Goal: Communication & Community: Answer question/provide support

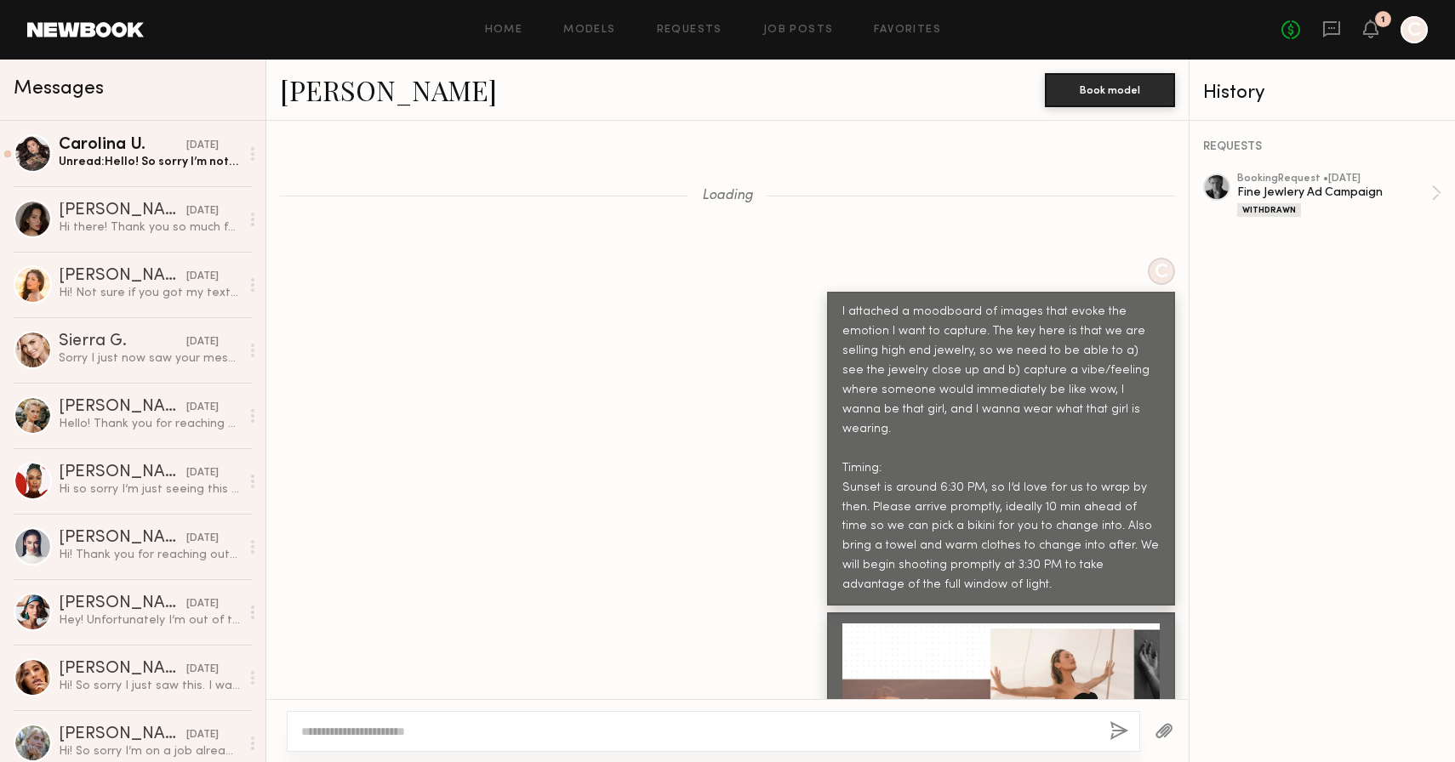
scroll to position [1906, 0]
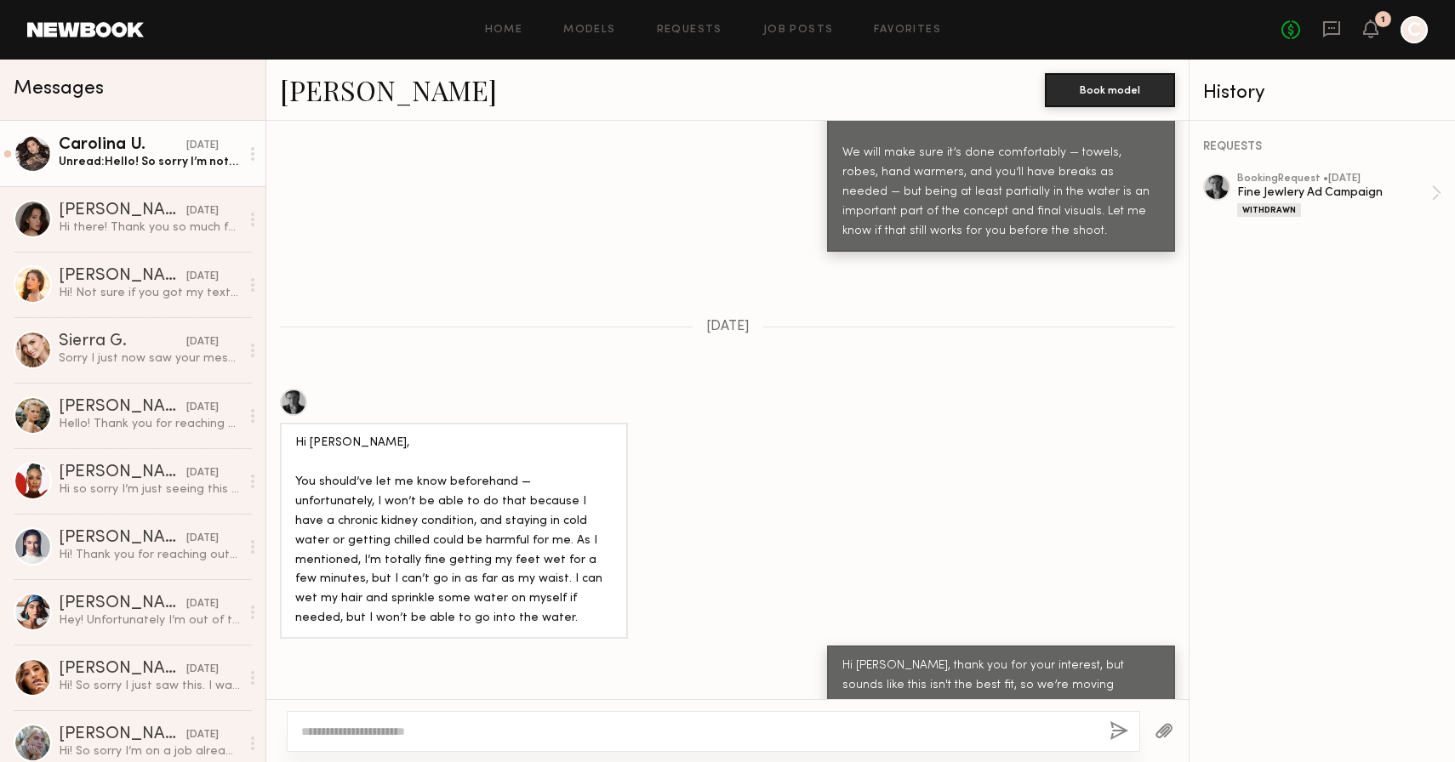
click at [162, 158] on div "Unread: Hello! So sorry I’m not in town this weekend. I’ll be back in town [DAT…" at bounding box center [149, 162] width 181 height 16
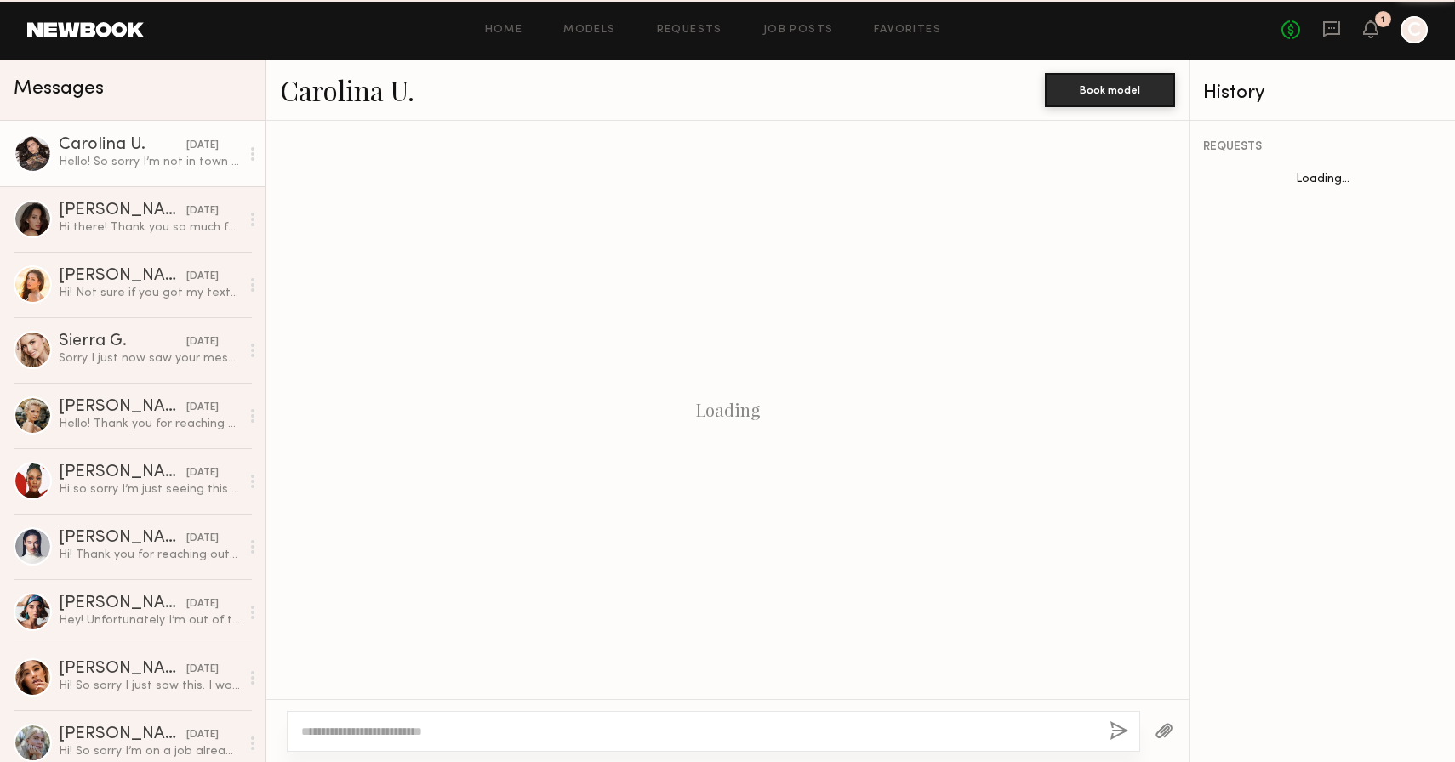
scroll to position [693, 0]
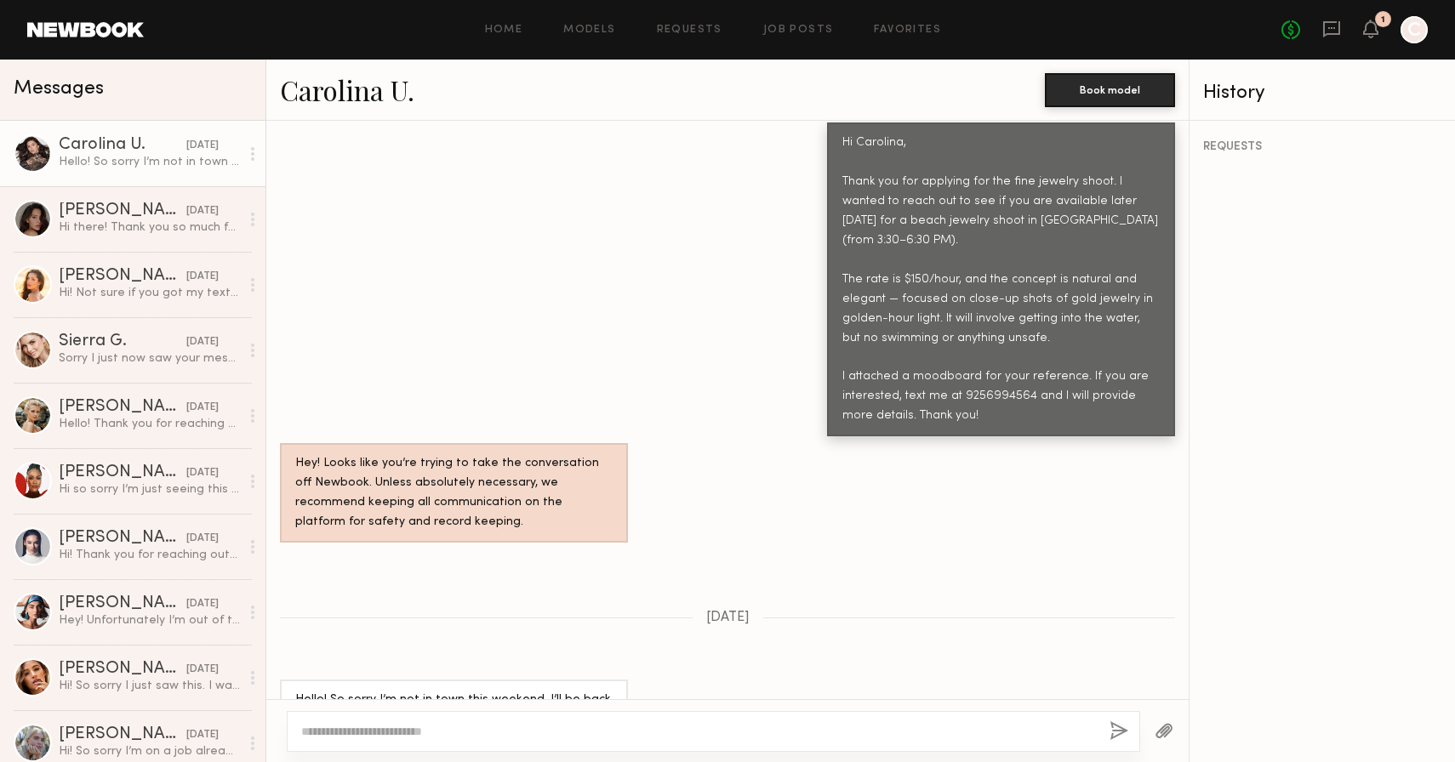
click at [339, 93] on link "Carolina U." at bounding box center [347, 89] width 134 height 37
click at [122, 226] on div "Hi there! Thank you so much for your interest! My apologies, I’m just reading t…" at bounding box center [149, 227] width 181 height 16
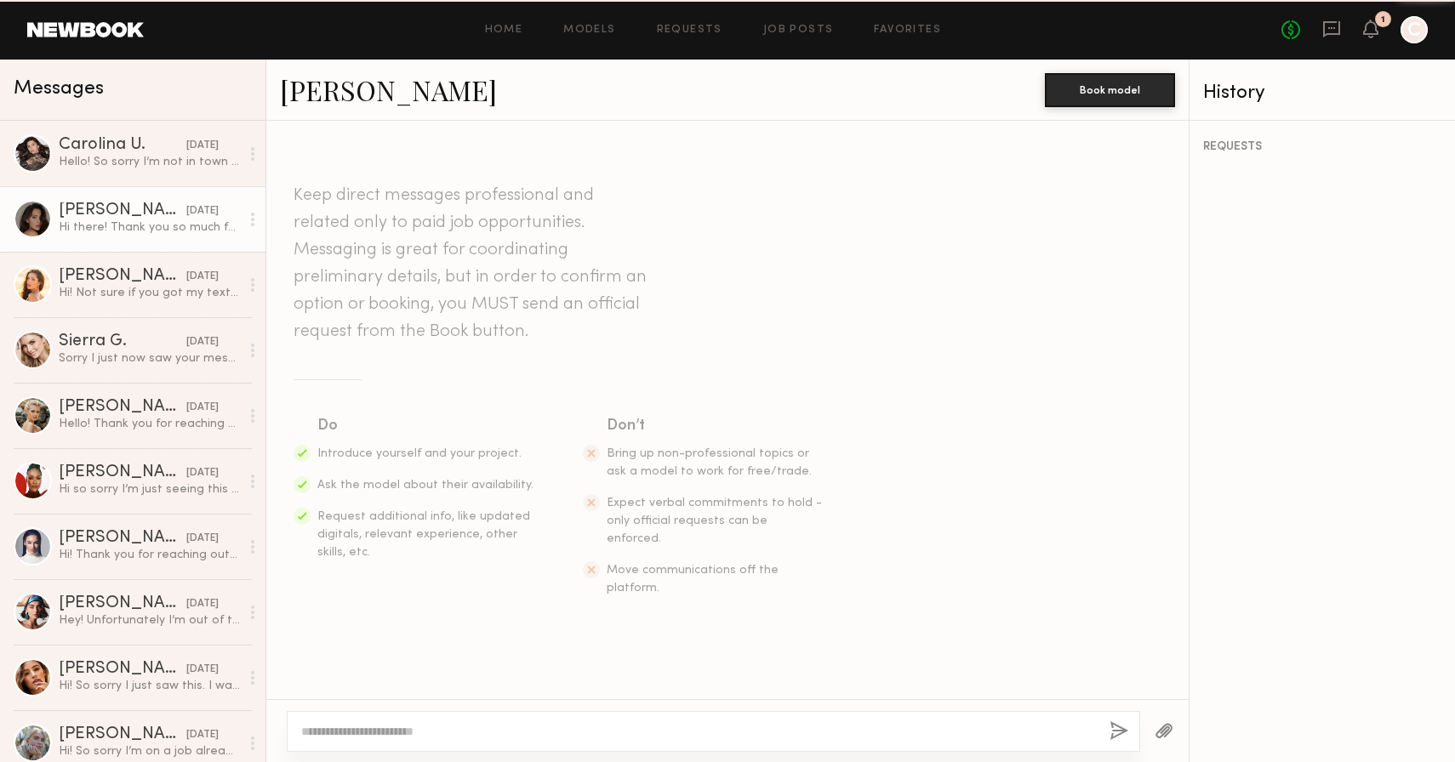
scroll to position [713, 0]
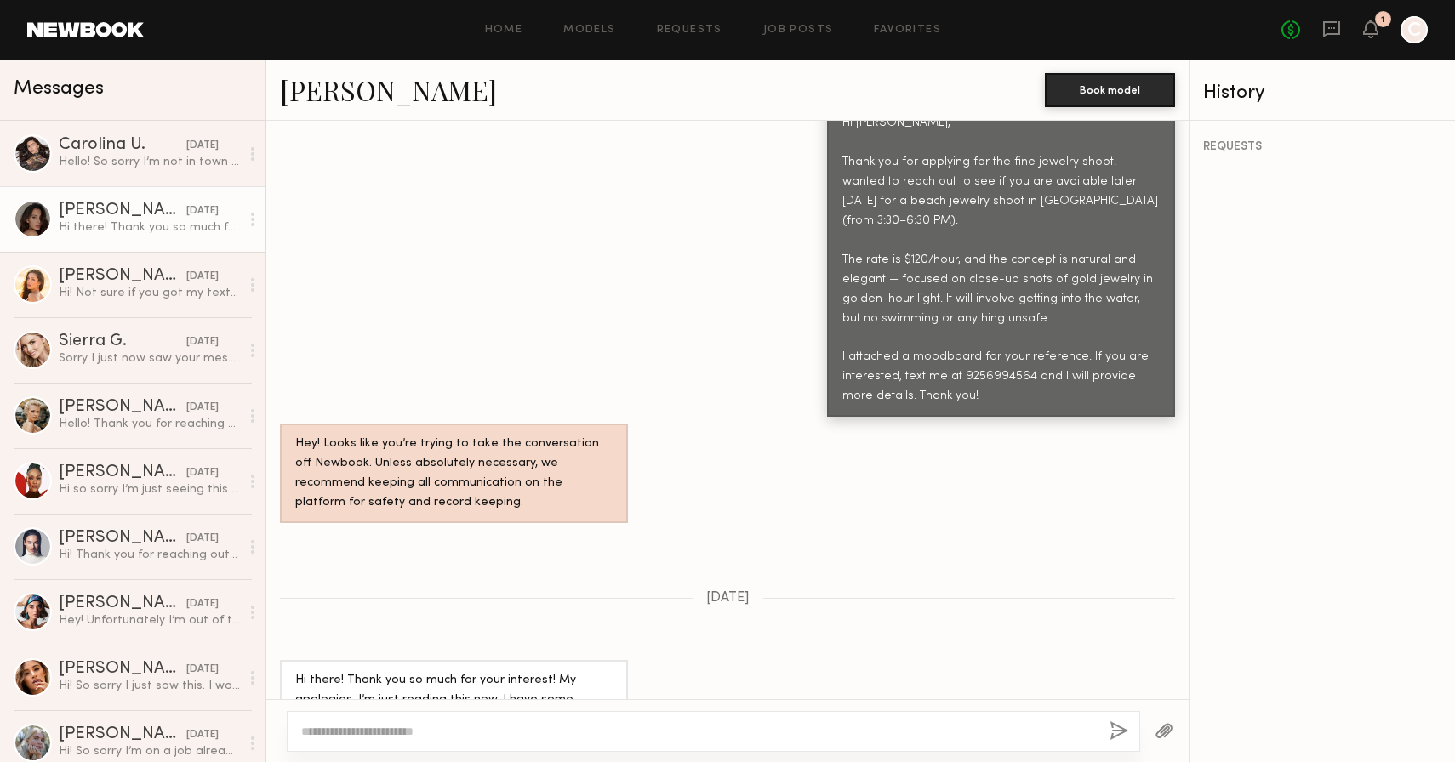
click at [341, 100] on link "[PERSON_NAME]" at bounding box center [388, 89] width 217 height 37
click at [141, 281] on div "[PERSON_NAME]" at bounding box center [123, 276] width 128 height 17
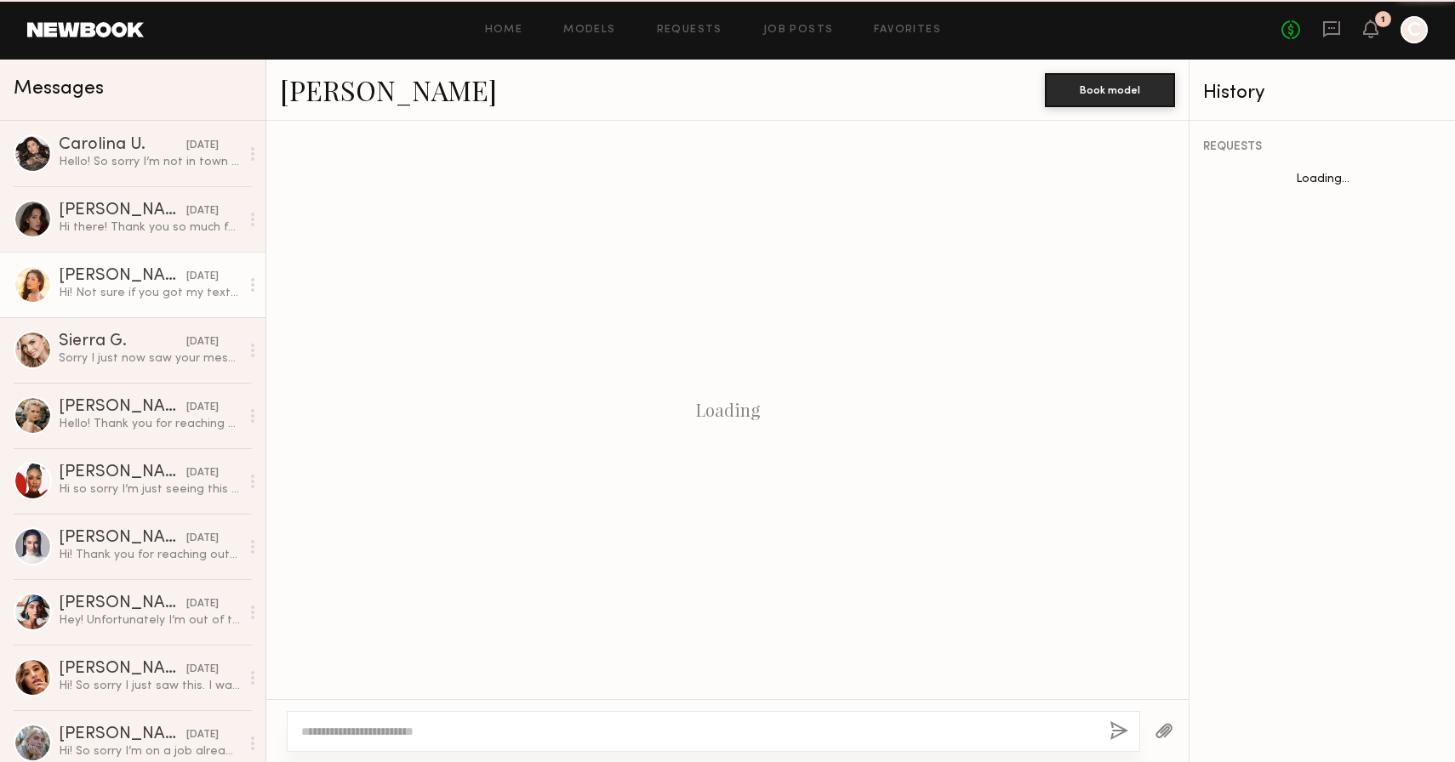
scroll to position [693, 0]
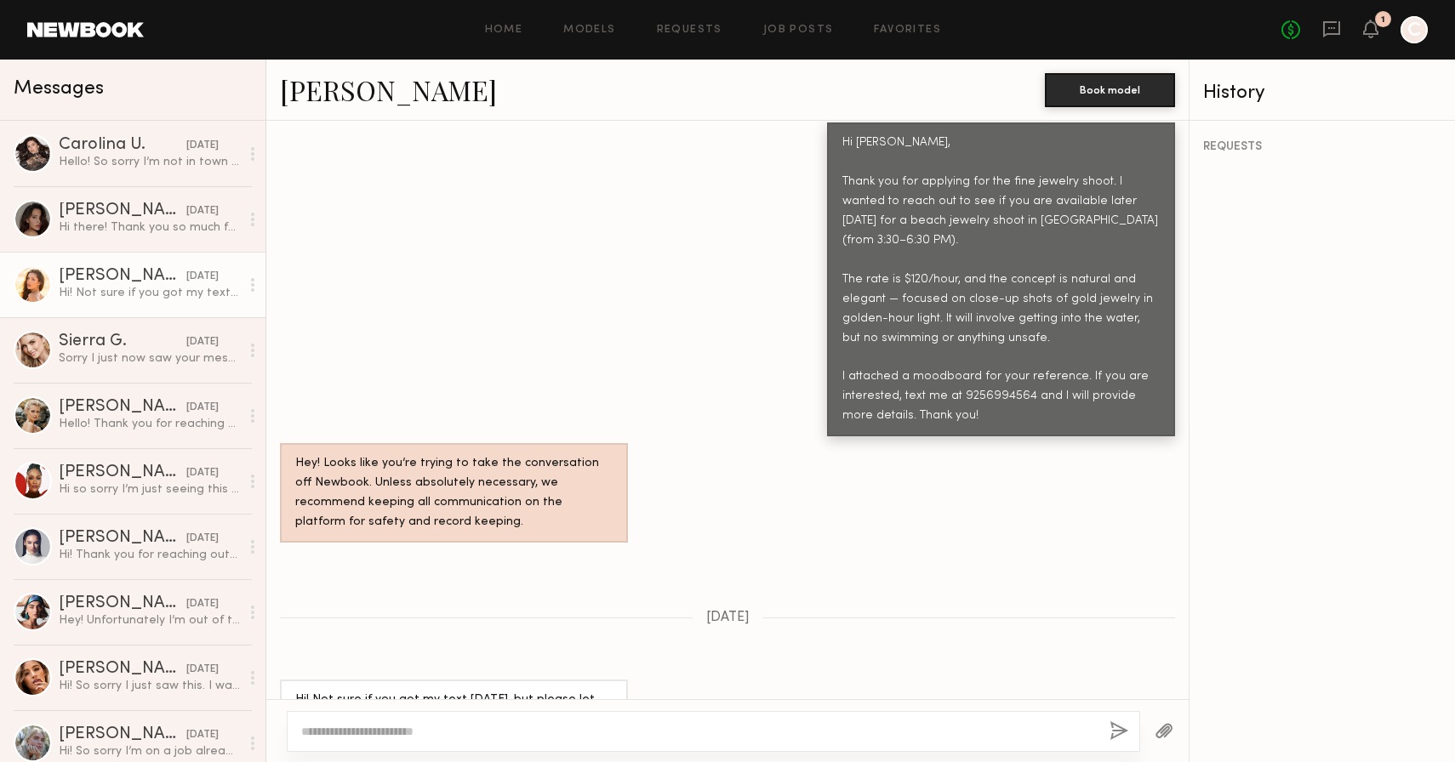
click at [310, 95] on link "[PERSON_NAME]" at bounding box center [388, 89] width 217 height 37
click at [136, 355] on div "Sorry I just now saw your message! Did you already do the shoot?" at bounding box center [149, 358] width 181 height 16
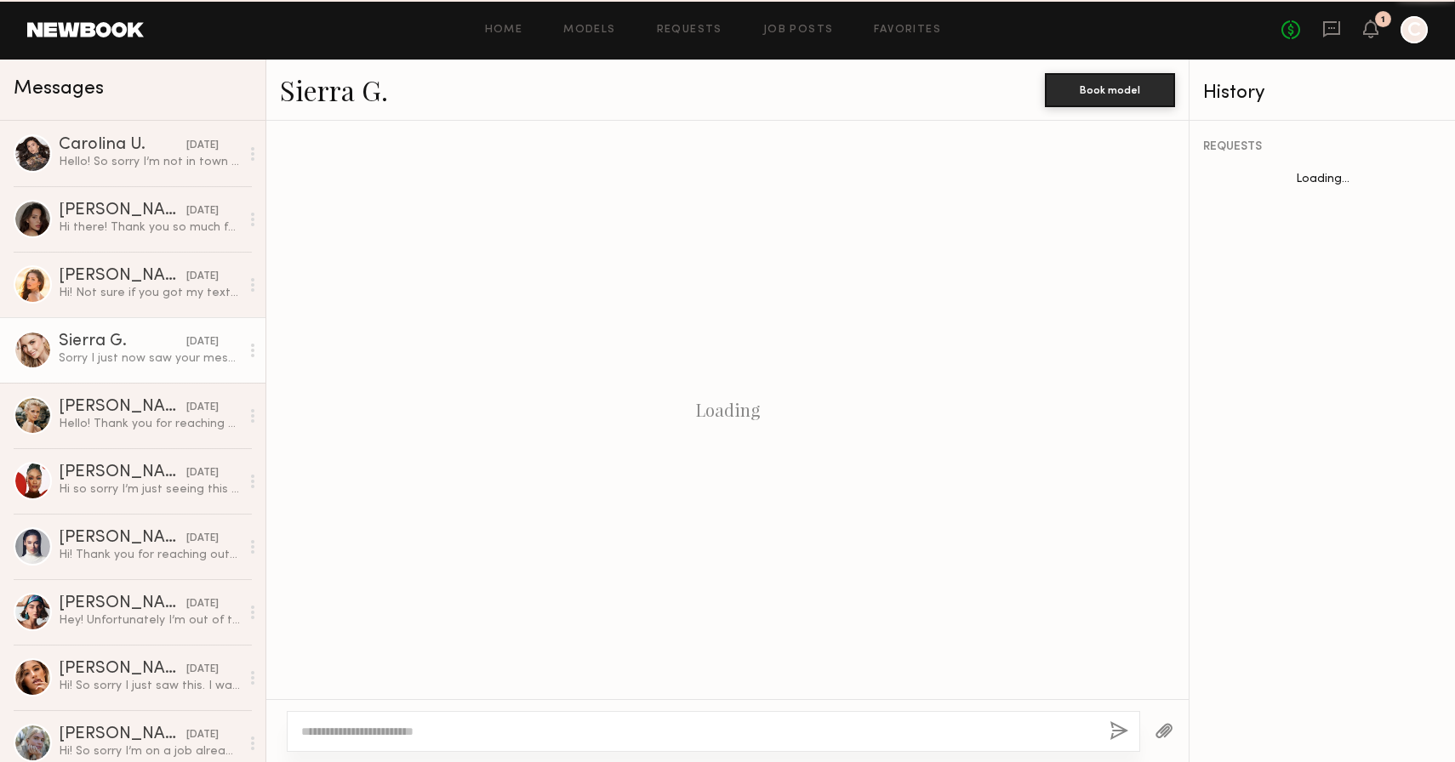
scroll to position [775, 0]
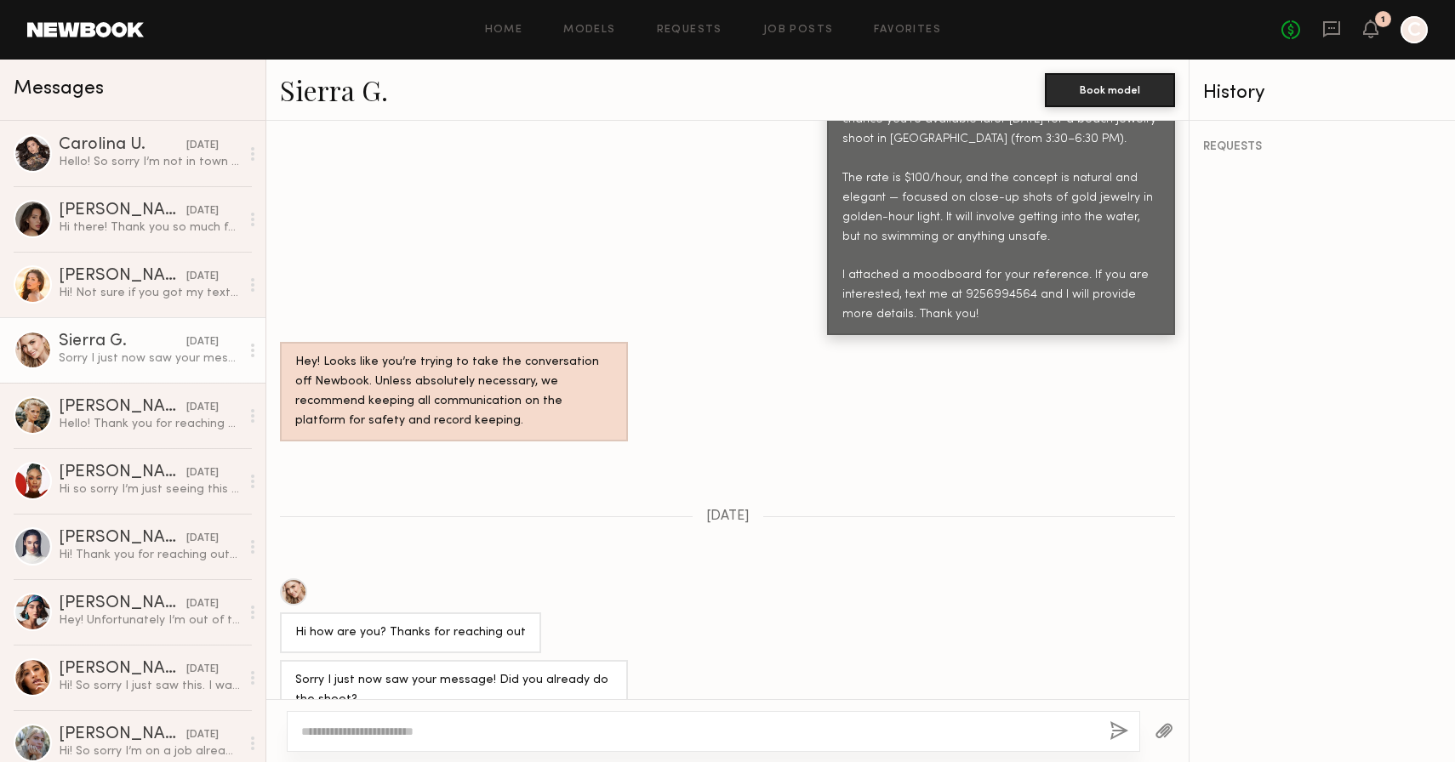
click at [342, 82] on link "Sierra G." at bounding box center [334, 89] width 108 height 37
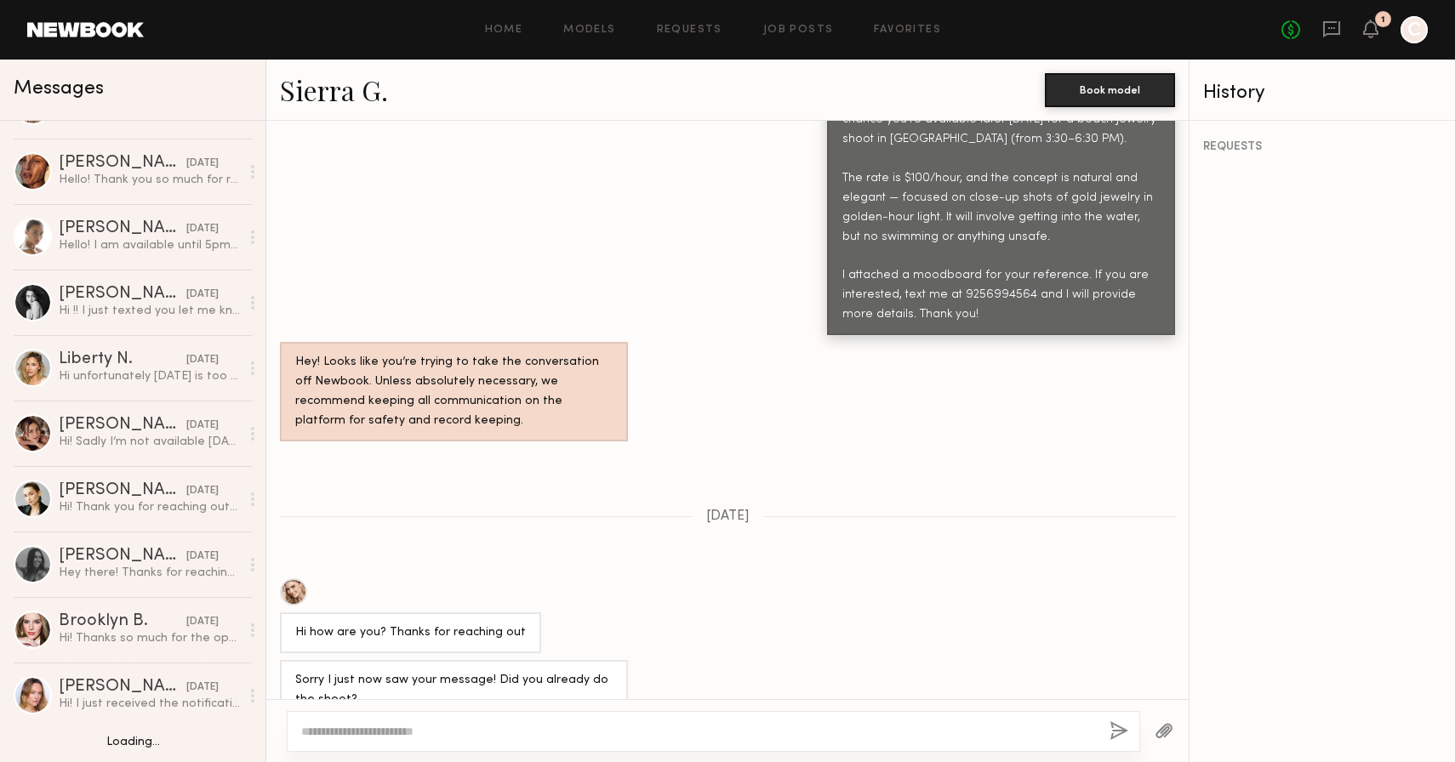
scroll to position [975, 0]
